Goal: Register for event/course

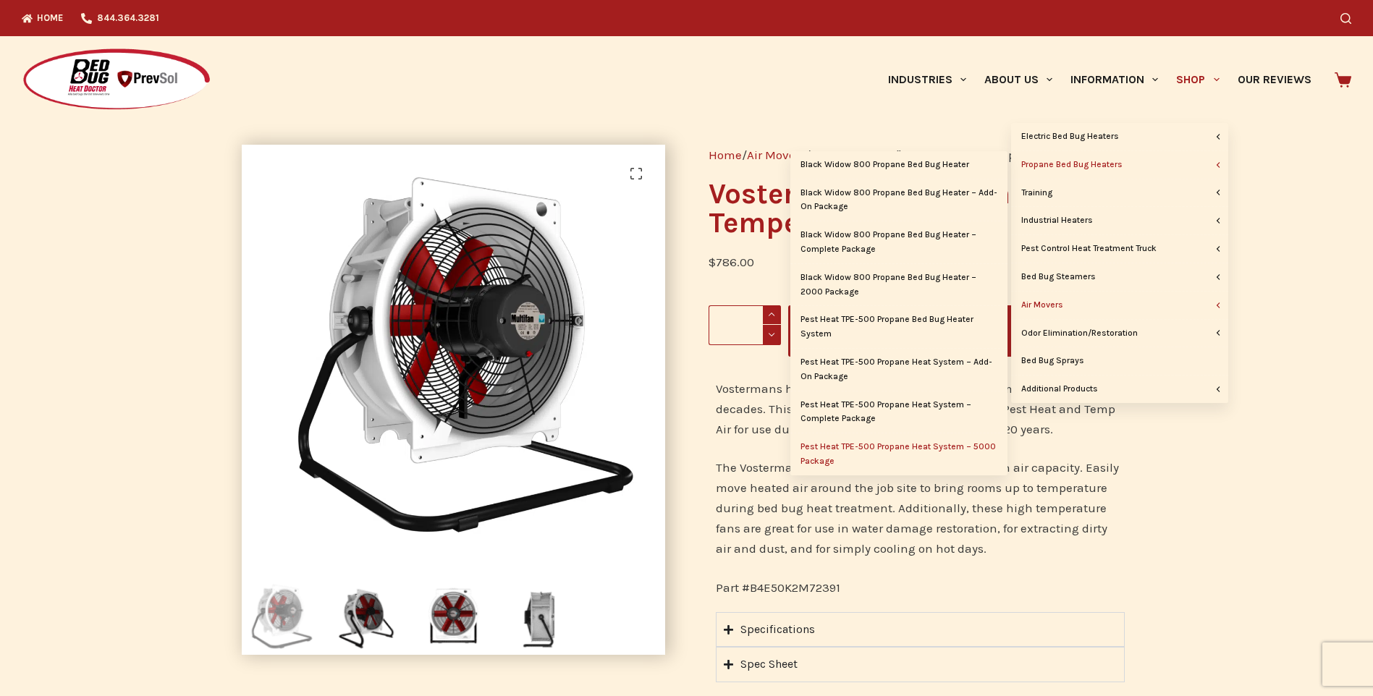
click at [869, 442] on link "Pest Heat TPE-500 Propane Heat System – 5000 Package" at bounding box center [899, 455] width 217 height 42
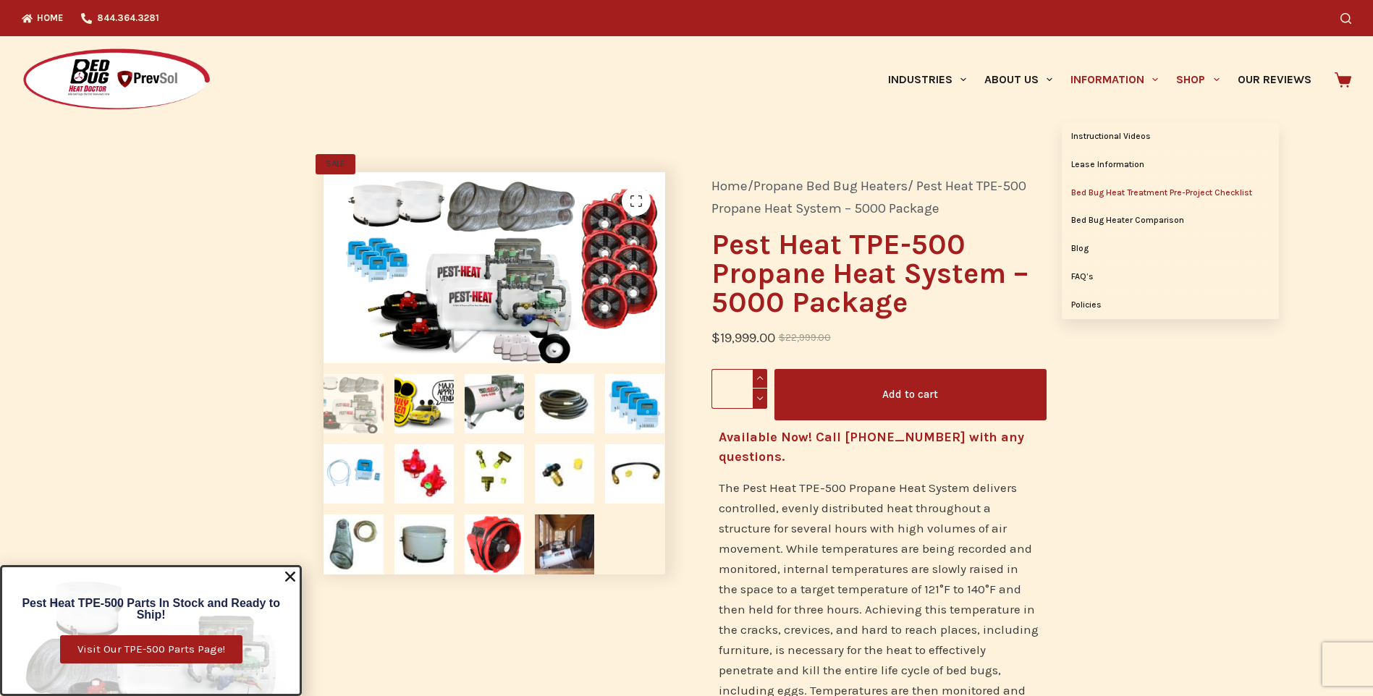
drag, startPoint x: 1094, startPoint y: 195, endPoint x: 1083, endPoint y: 193, distance: 11.1
click at [1083, 193] on link "Bed Bug Heat Treatment Pre-Project Checklist" at bounding box center [1170, 194] width 217 height 28
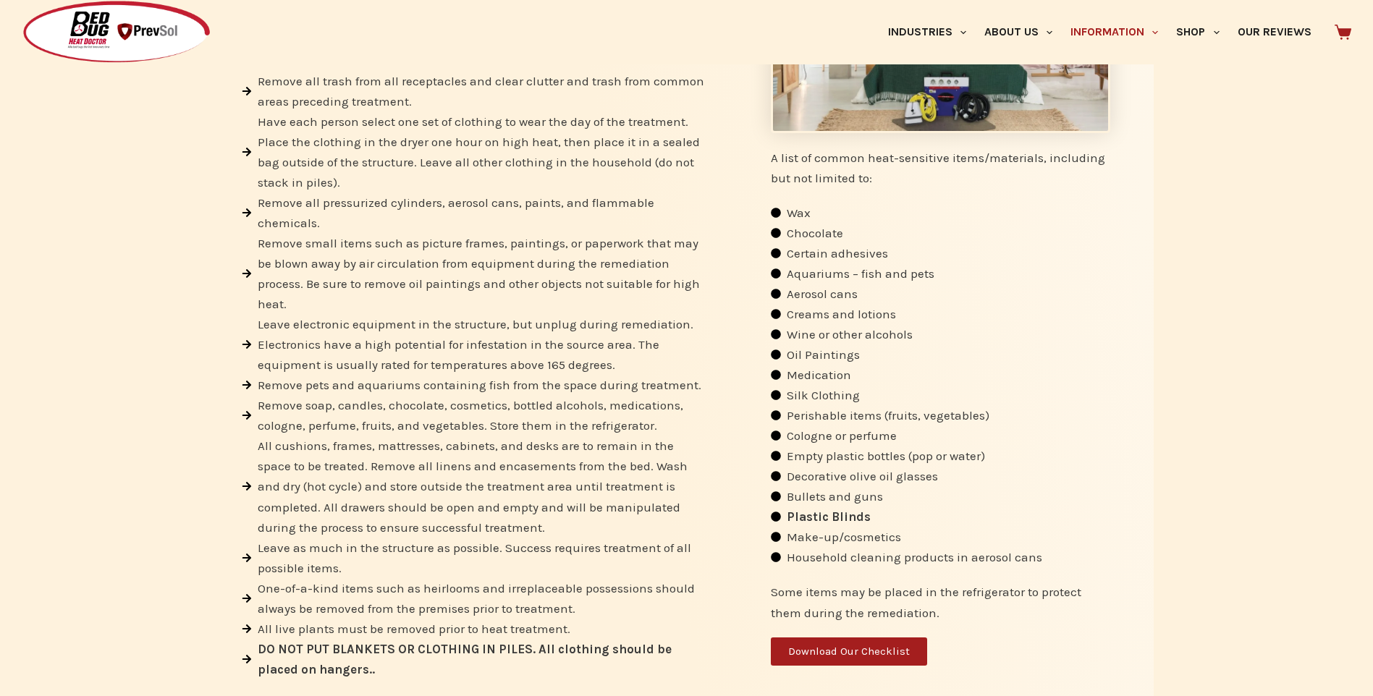
scroll to position [504, 0]
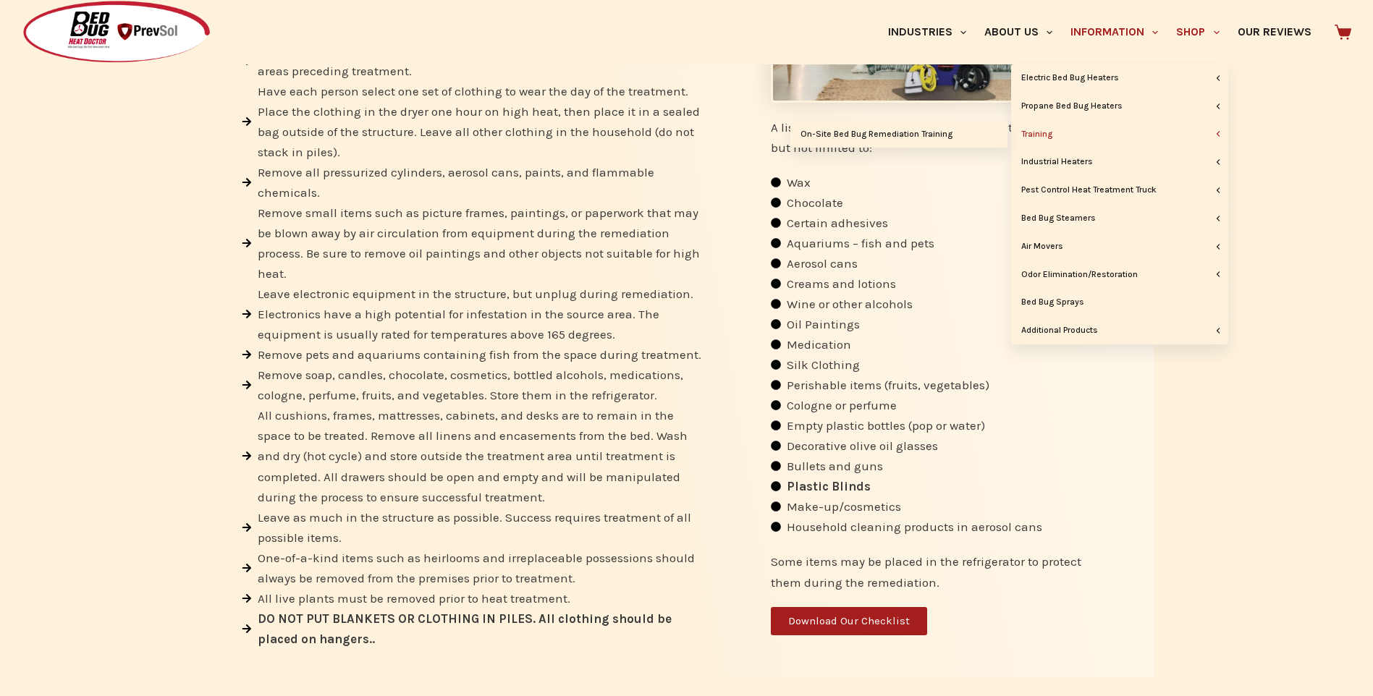
click at [1035, 130] on link "Training" at bounding box center [1119, 135] width 217 height 28
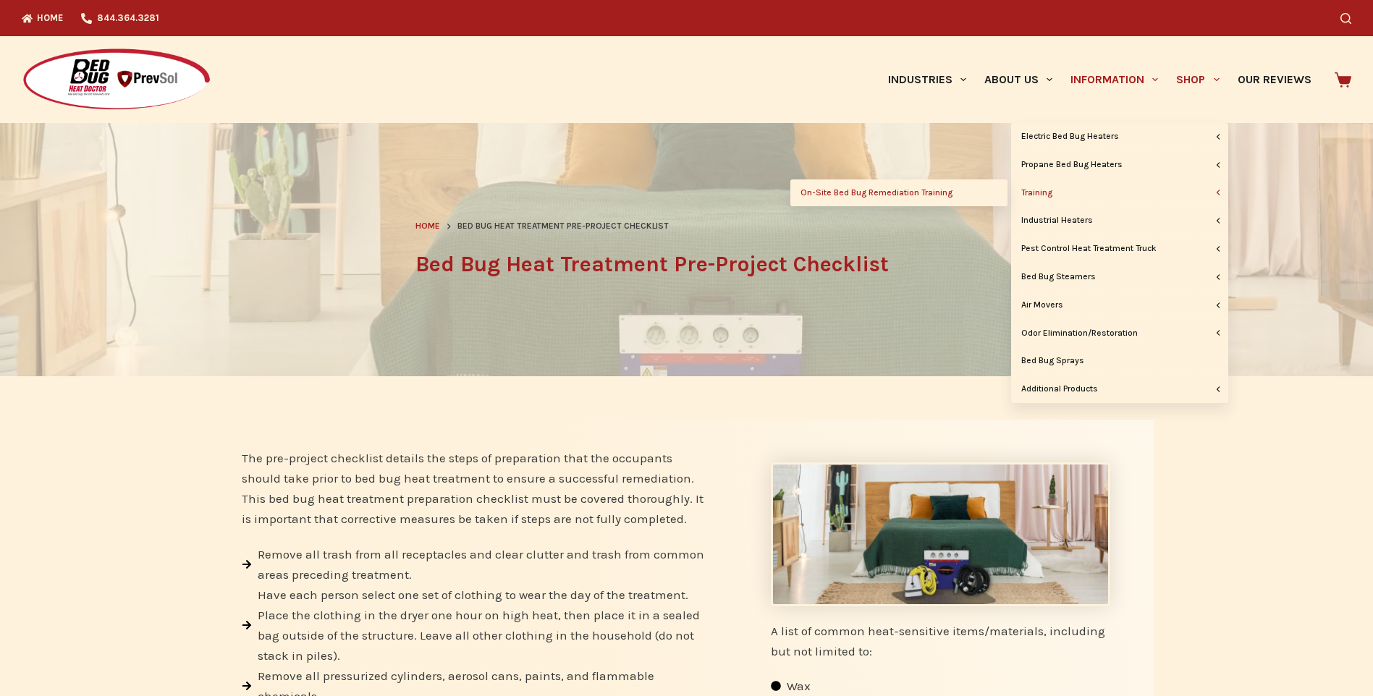
click at [893, 197] on link "On-Site Bed Bug Remediation Training" at bounding box center [899, 194] width 217 height 28
